Goal: Check status: Check status

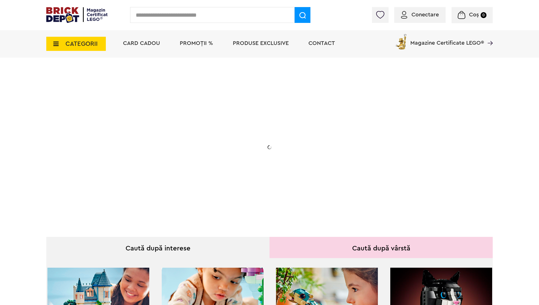
click at [413, 13] on span "Conectare" at bounding box center [425, 15] width 27 height 6
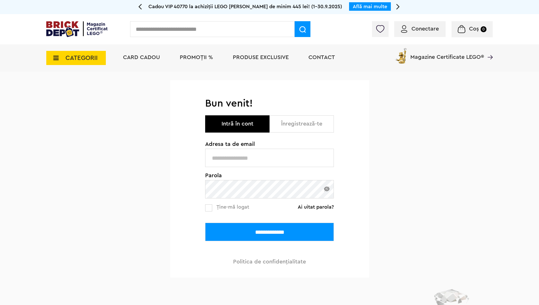
click at [243, 161] on input "text" at bounding box center [269, 158] width 129 height 18
type input "**********"
click at [234, 206] on span "Ține-mă logat" at bounding box center [233, 206] width 33 height 5
click at [211, 209] on label at bounding box center [208, 207] width 7 height 7
click at [223, 224] on input "**********" at bounding box center [269, 232] width 129 height 18
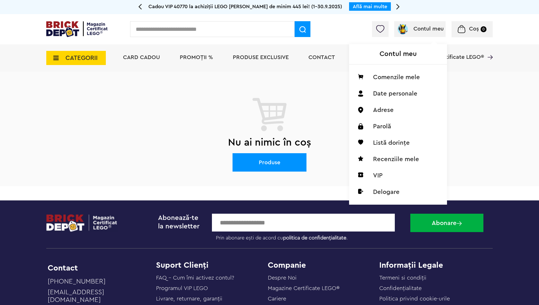
click at [424, 31] on span "Contul meu" at bounding box center [429, 29] width 30 height 6
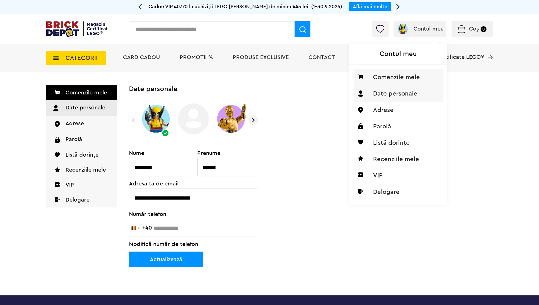
click at [408, 72] on li "Comenzile mele" at bounding box center [398, 77] width 89 height 16
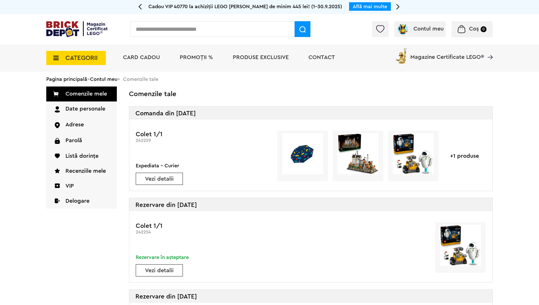
click at [359, 167] on img at bounding box center [358, 153] width 41 height 41
click at [418, 159] on img at bounding box center [413, 153] width 41 height 41
click at [307, 163] on img at bounding box center [302, 153] width 41 height 41
